Goal: Information Seeking & Learning: Learn about a topic

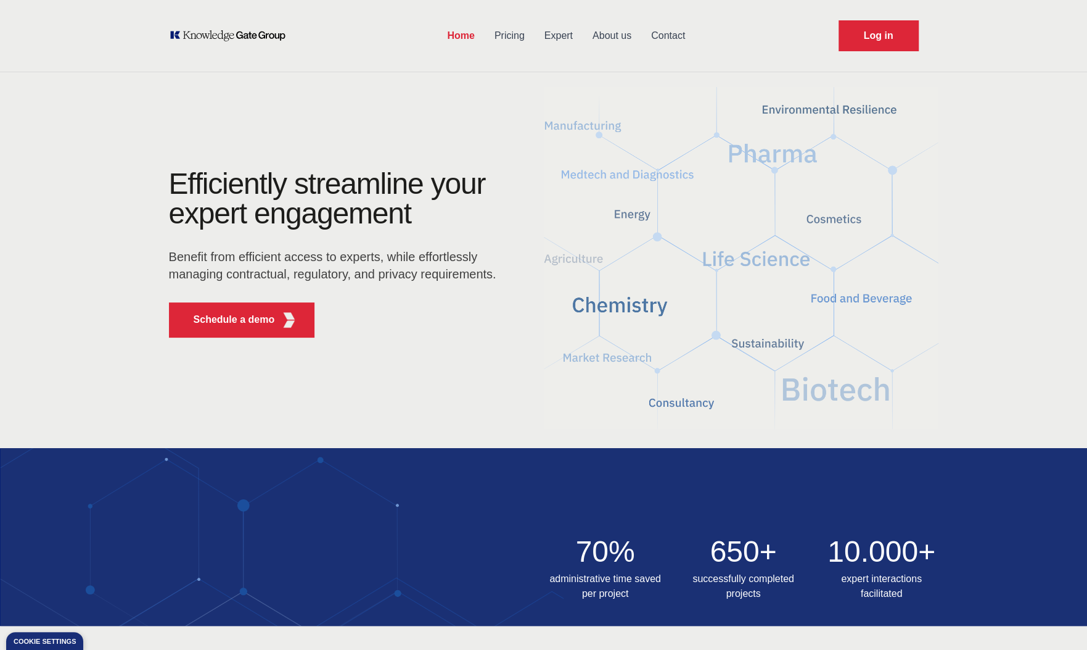
click at [502, 38] on link "Pricing" at bounding box center [510, 36] width 50 height 32
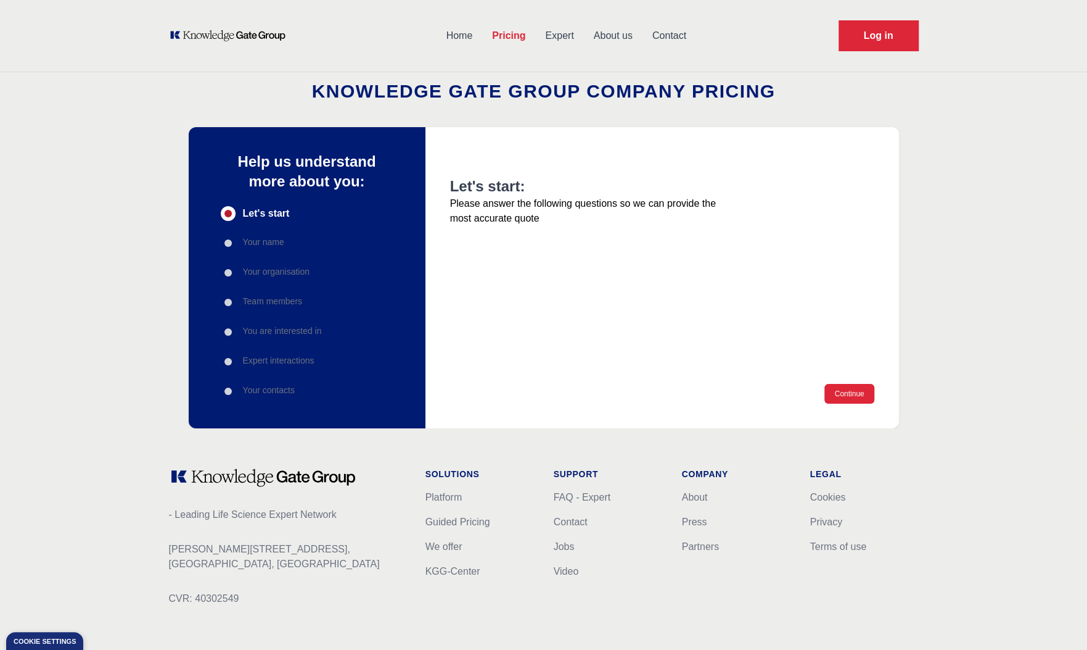
click at [559, 39] on link "Expert" at bounding box center [559, 36] width 48 height 32
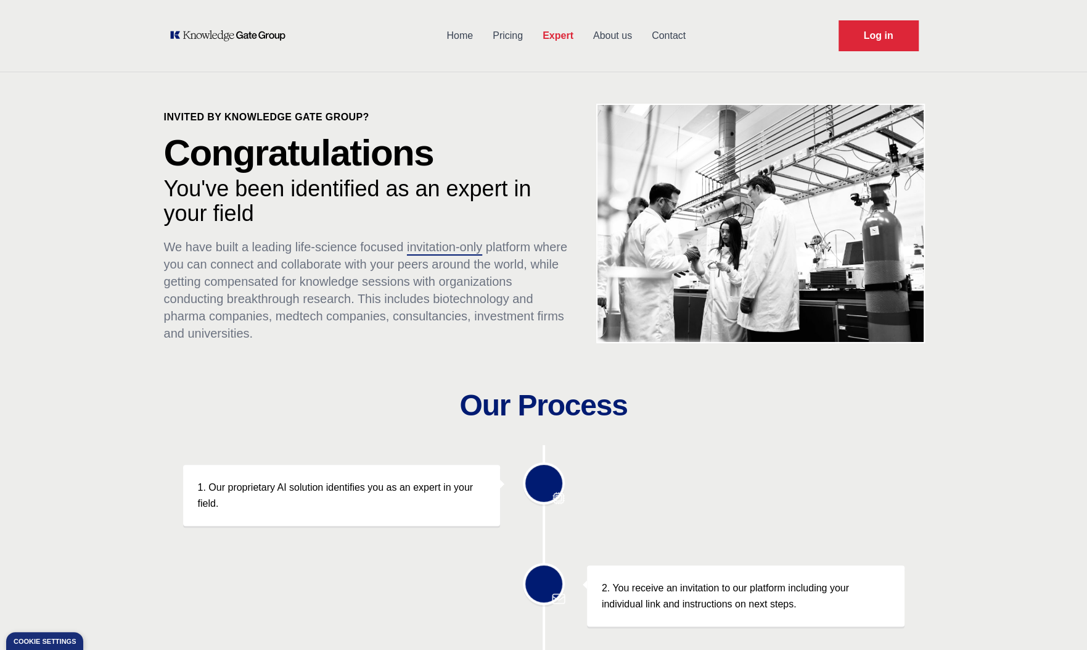
click at [600, 27] on link "About us" at bounding box center [613, 36] width 59 height 32
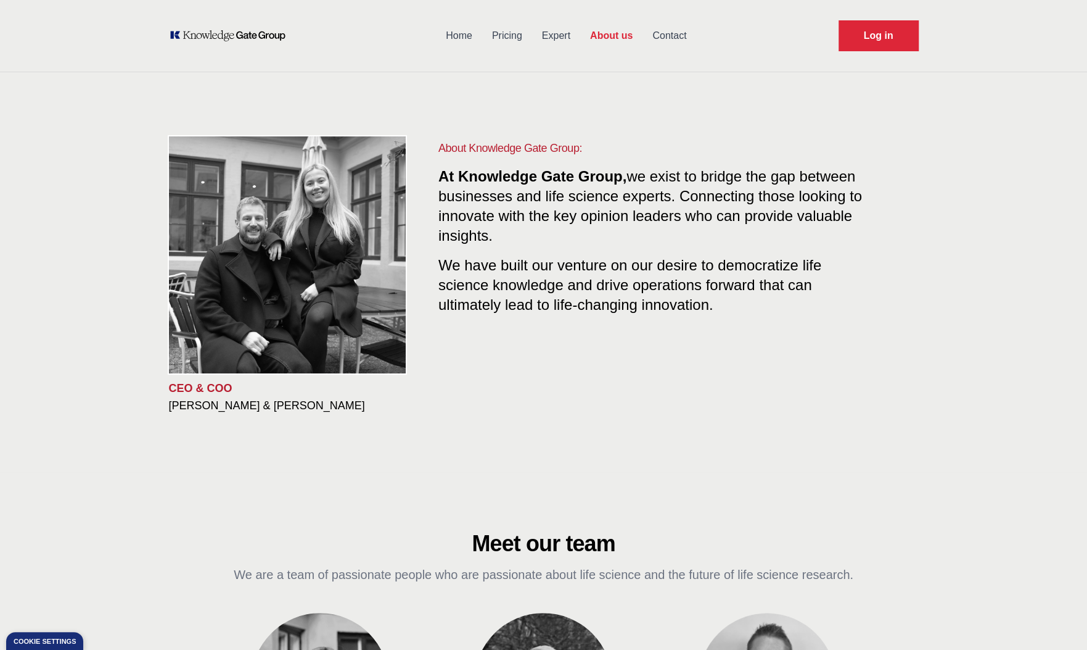
click at [577, 251] on div "About Knowledge Gate Group: At Knowledge Gate Group, we exist to bridge the gap…" at bounding box center [654, 236] width 431 height 195
click at [547, 205] on p "At Knowledge Gate Group, we exist to bridge the gap between businesses and life…" at bounding box center [654, 206] width 431 height 79
click at [555, 182] on span "At Knowledge Gate Group," at bounding box center [533, 176] width 188 height 17
